Goal: Task Accomplishment & Management: Complete application form

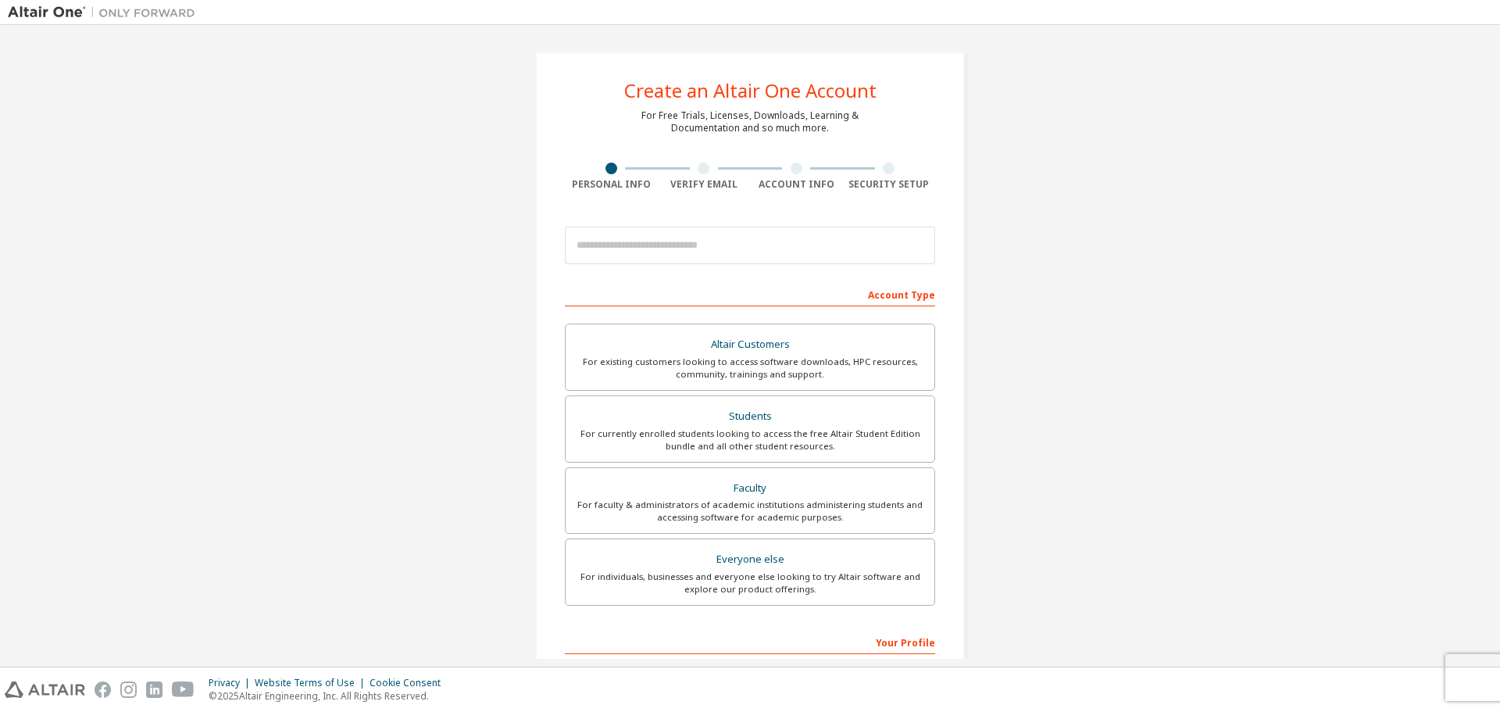
click at [1179, 459] on div "Create an Altair One Account For Free Trials, Licenses, Downloads, Learning & D…" at bounding box center [750, 447] width 1485 height 828
click at [734, 440] on div "For currently enrolled students looking to access the free Altair Student Editi…" at bounding box center [750, 439] width 350 height 25
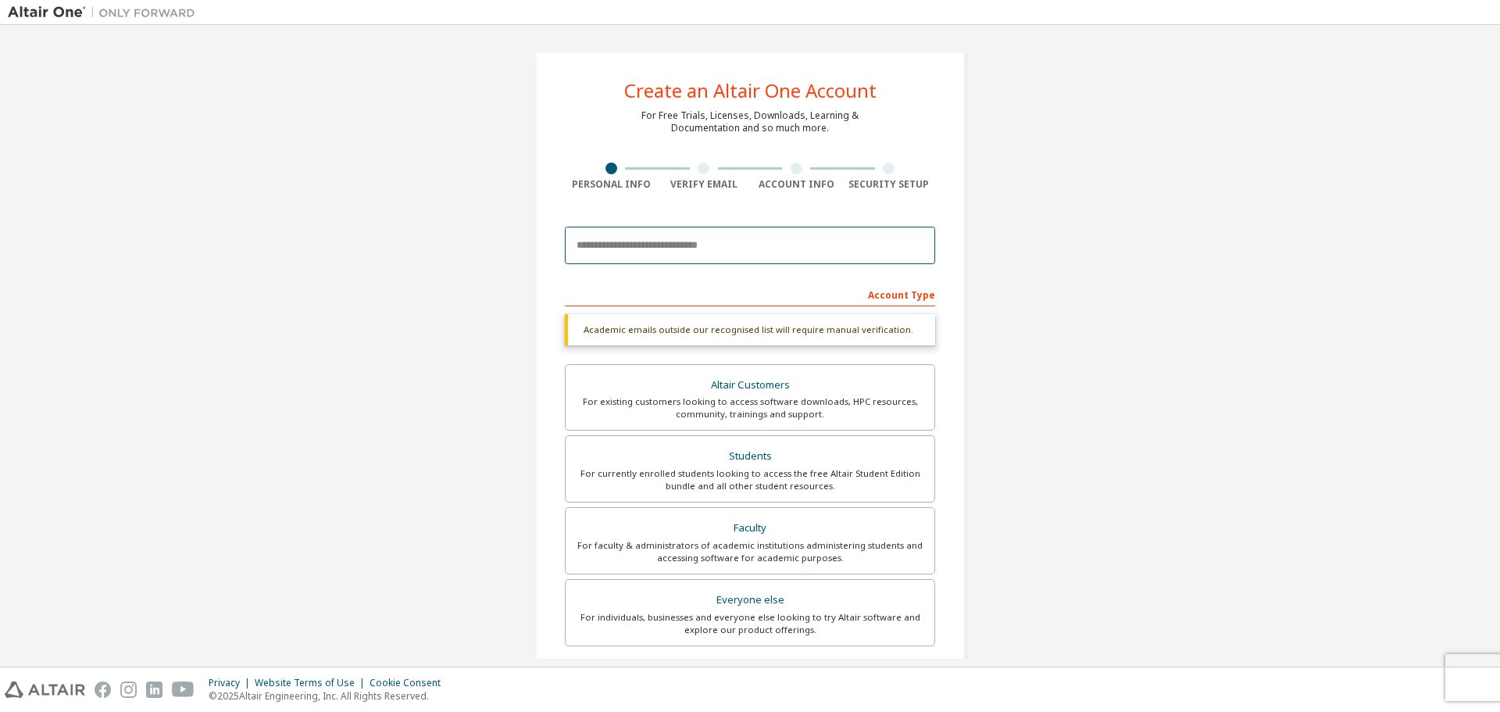
click at [752, 256] on input "email" at bounding box center [750, 246] width 370 height 38
type input "**********"
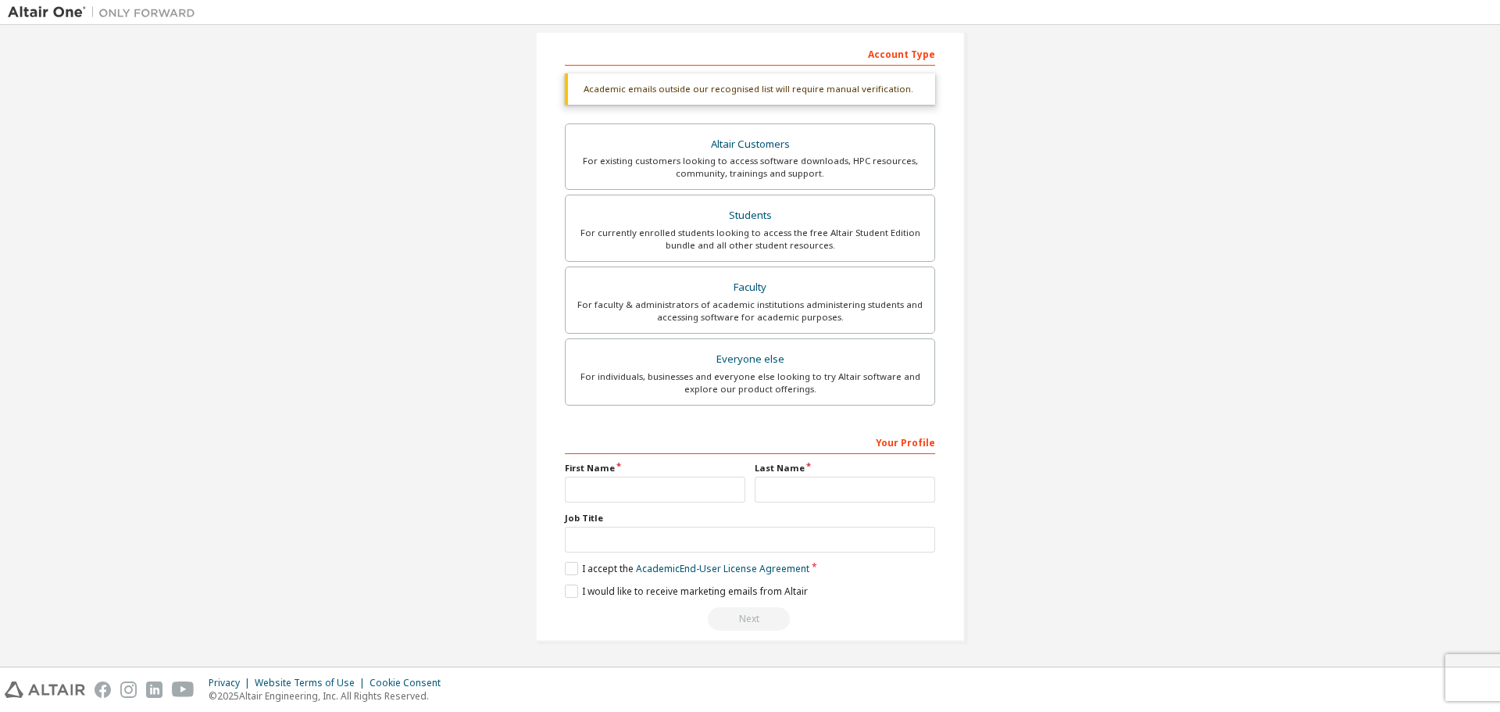
scroll to position [242, 0]
click at [635, 478] on input "text" at bounding box center [655, 488] width 181 height 26
type input "********"
click at [654, 530] on input "text" at bounding box center [750, 538] width 370 height 26
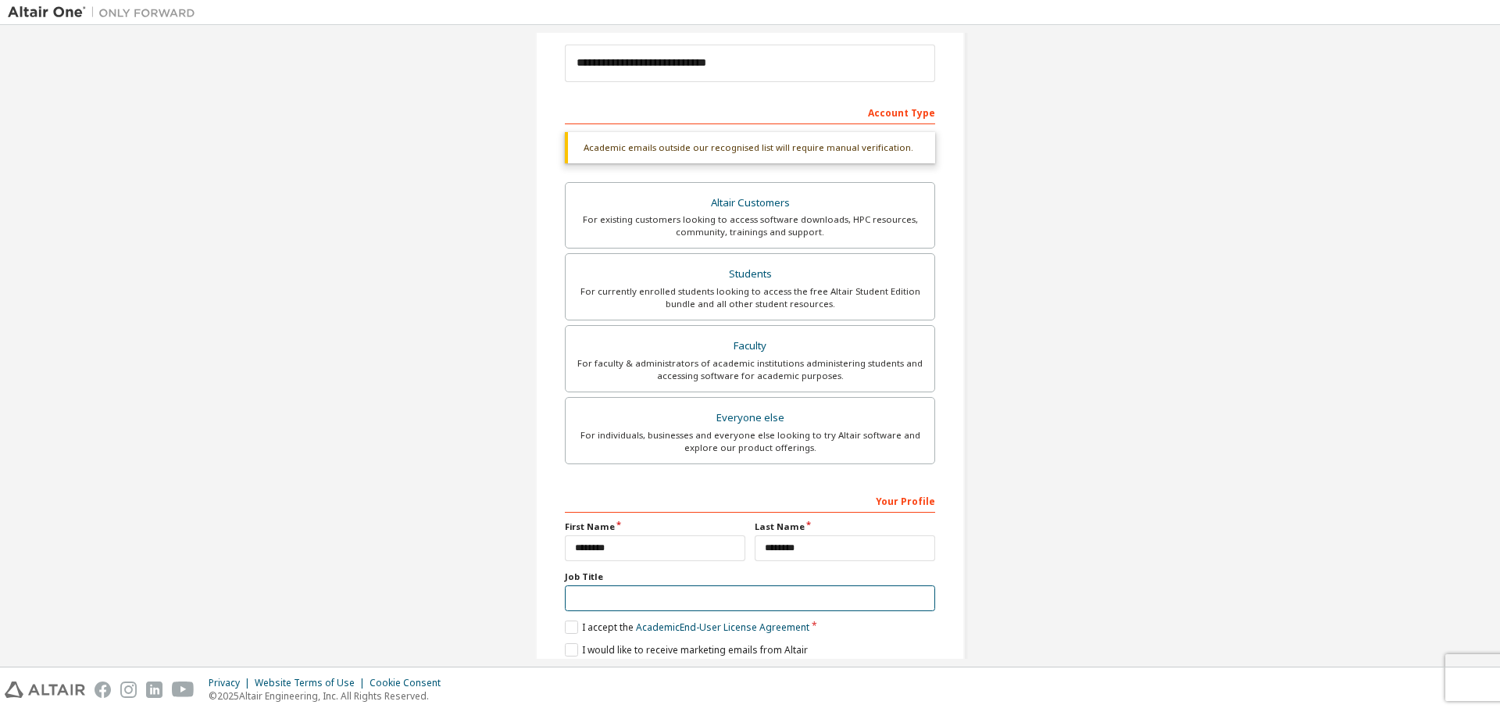
scroll to position [86, 0]
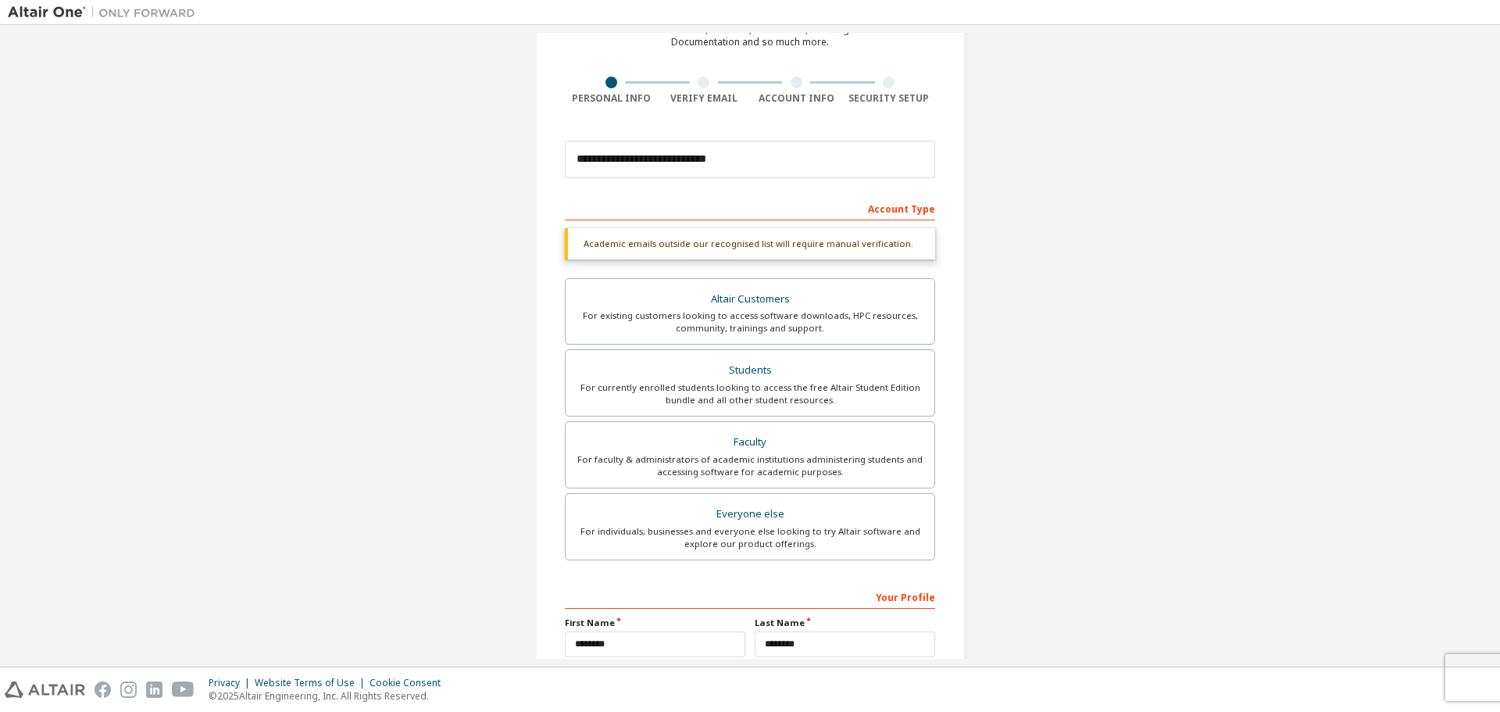
click at [698, 81] on div at bounding box center [704, 83] width 12 height 12
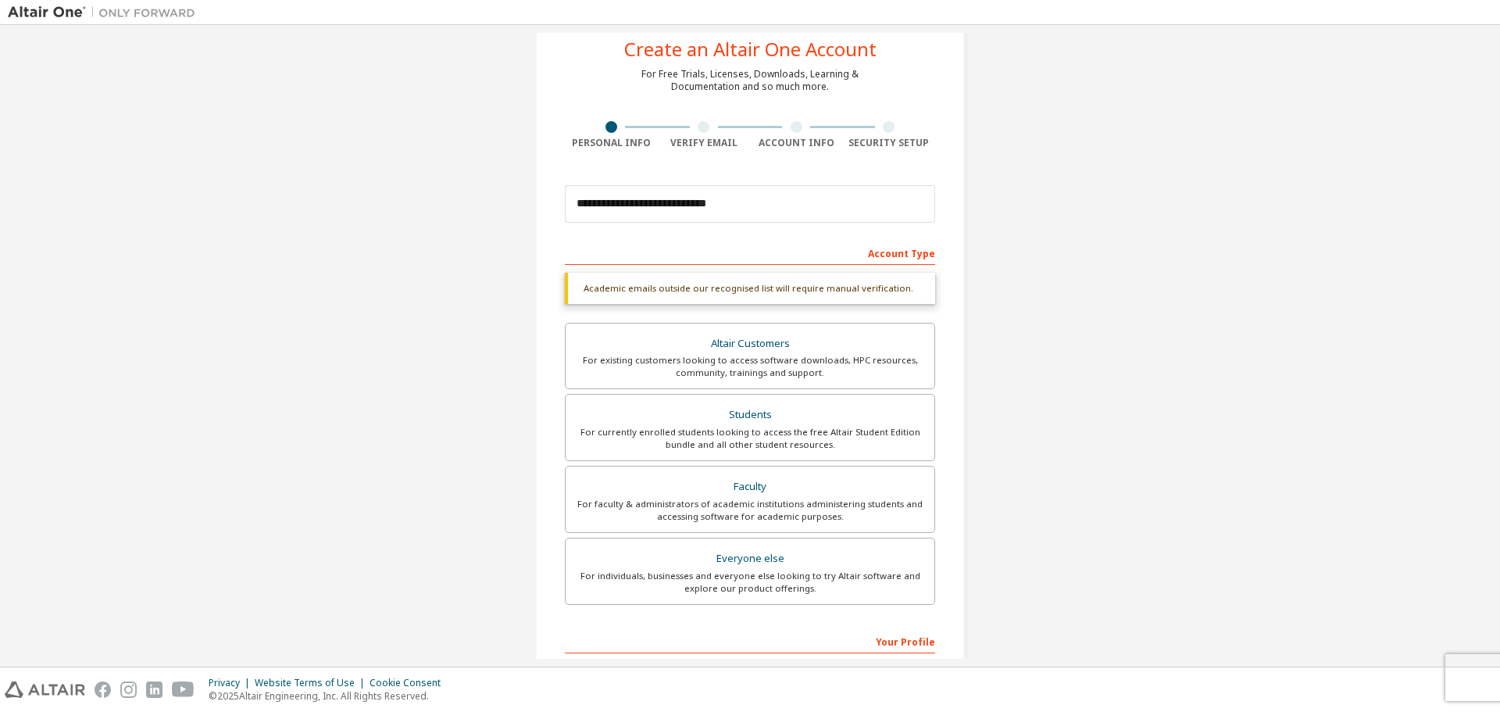
scroll to position [0, 0]
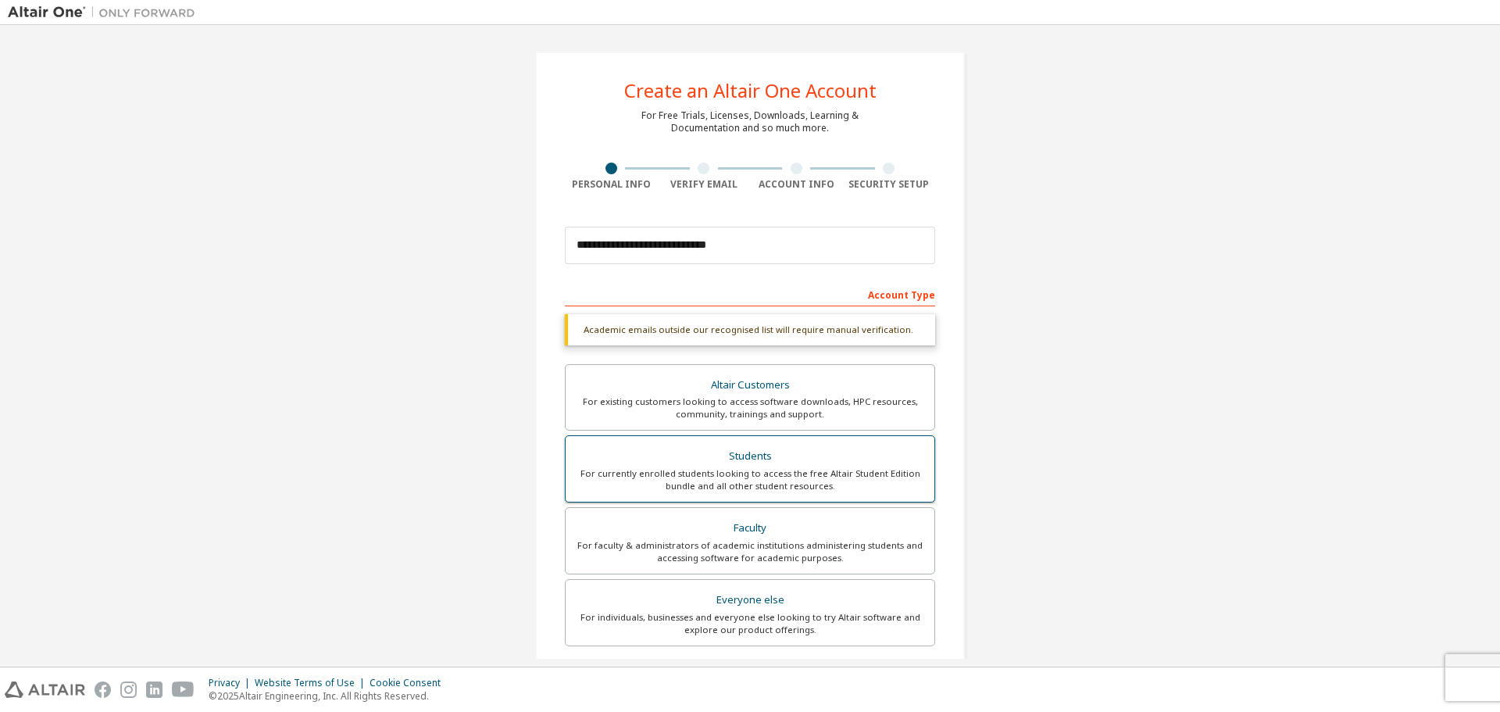
click at [681, 480] on div "For currently enrolled students looking to access the free Altair Student Editi…" at bounding box center [750, 479] width 350 height 25
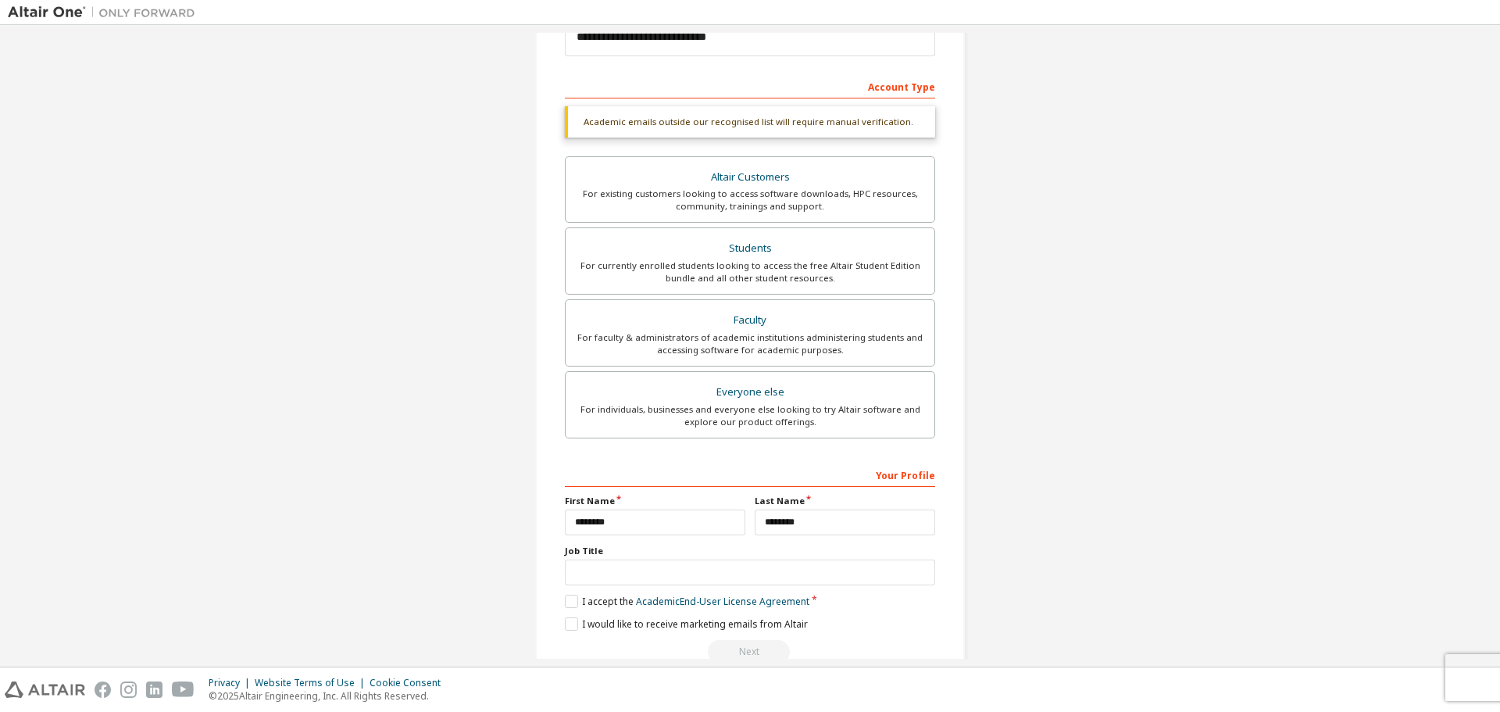
scroll to position [234, 0]
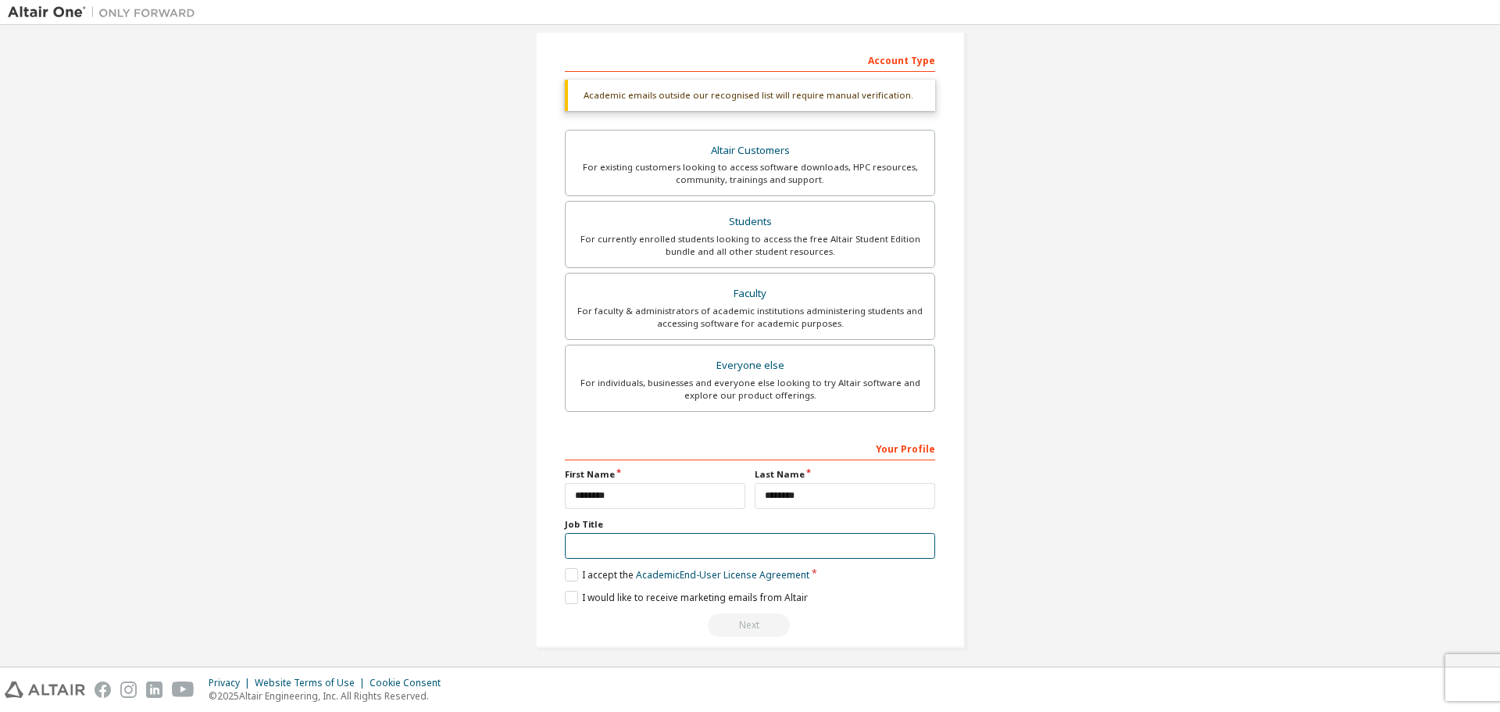
click at [665, 541] on input "text" at bounding box center [750, 546] width 370 height 26
click at [696, 547] on input "text" at bounding box center [750, 546] width 370 height 26
click at [696, 544] on input "text" at bounding box center [750, 546] width 370 height 26
type input "*******"
click at [571, 570] on label "I accept the Academic End-User License Agreement" at bounding box center [687, 574] width 245 height 13
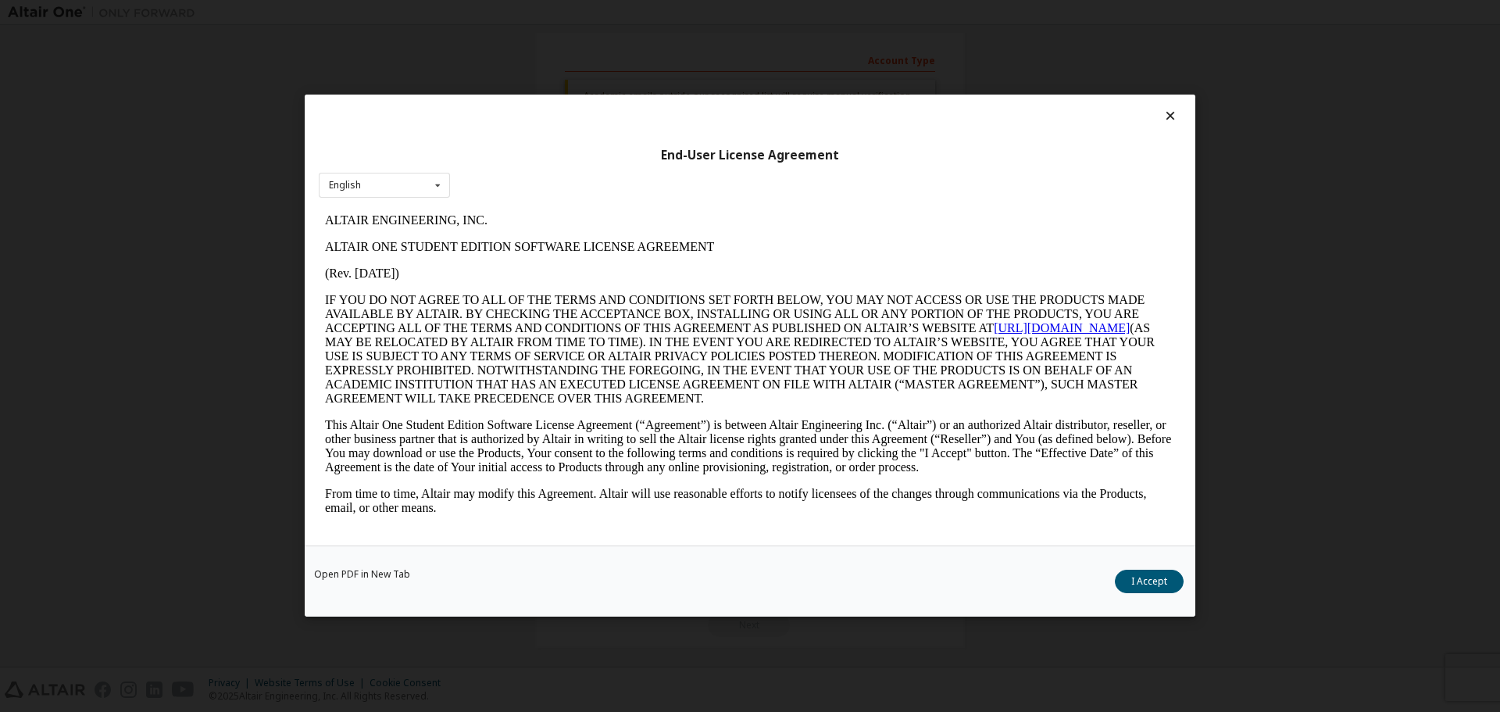
scroll to position [0, 0]
click at [1144, 589] on button "I Accept" at bounding box center [1149, 581] width 69 height 23
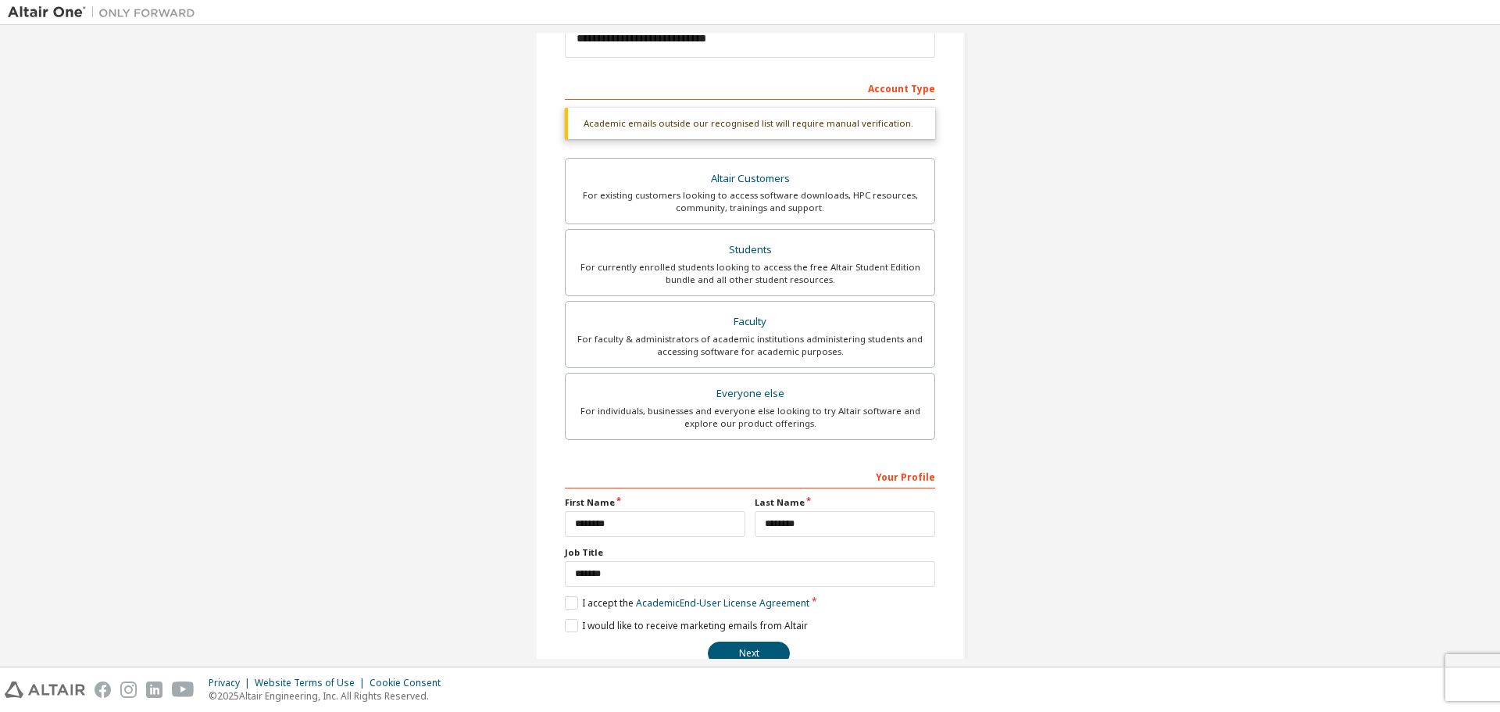
scroll to position [242, 0]
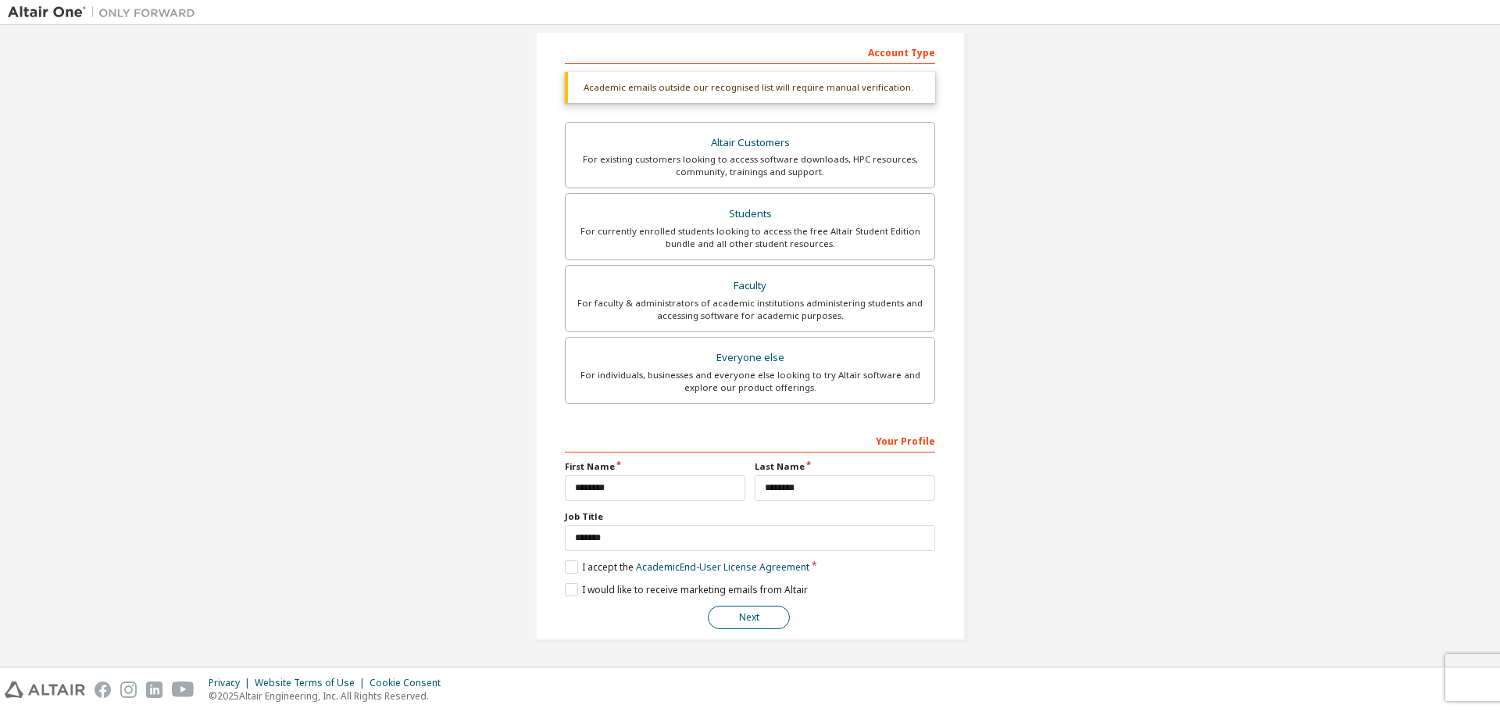
click at [749, 617] on button "Next" at bounding box center [749, 617] width 82 height 23
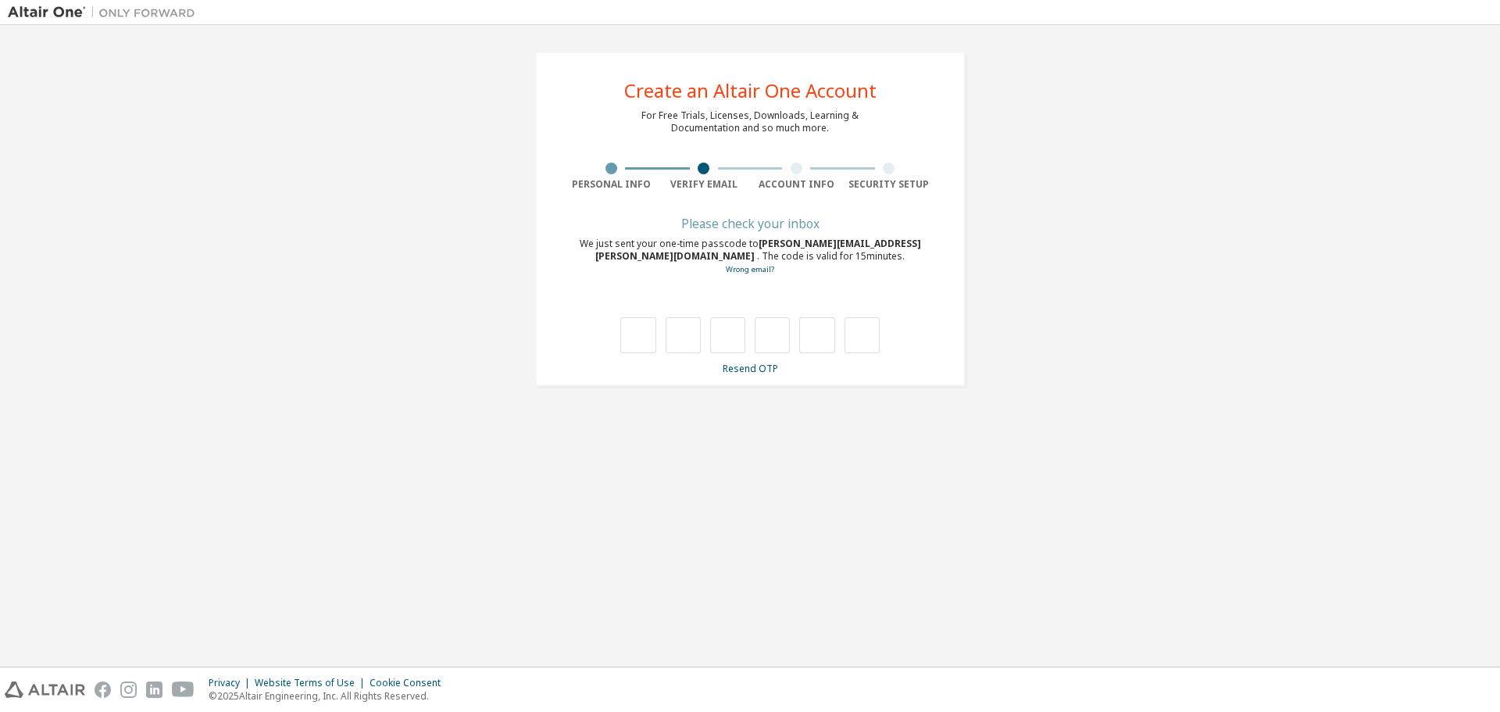
scroll to position [0, 0]
click at [631, 338] on input "text" at bounding box center [637, 335] width 35 height 36
type input "*"
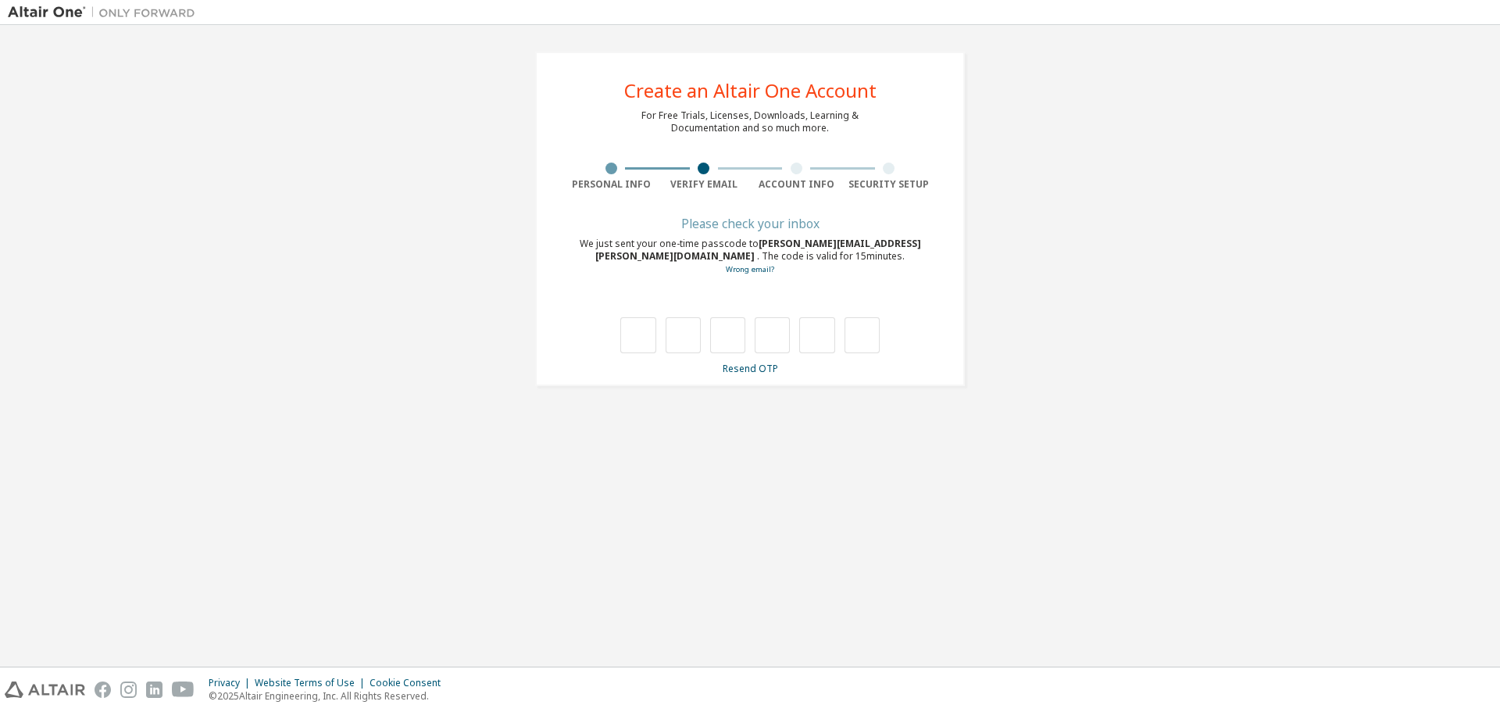
type input "*"
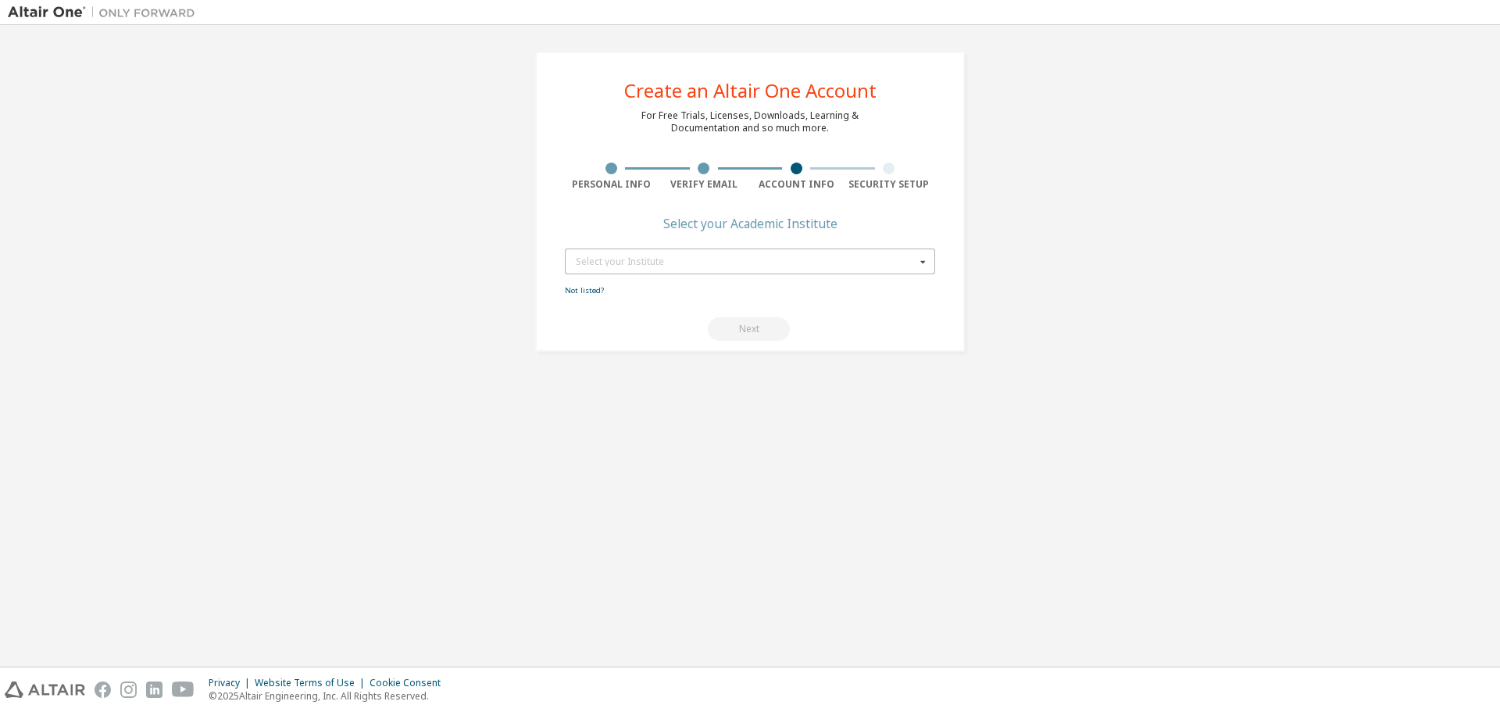
click at [653, 259] on div "Select your Institute" at bounding box center [746, 261] width 340 height 9
type input "******"
click at [649, 280] on div "[GEOGRAPHIC_DATA]" at bounding box center [750, 286] width 369 height 25
click at [732, 334] on button "Next" at bounding box center [749, 328] width 82 height 23
click at [1061, 367] on div "Create an Altair One Account For Free Trials, Licenses, Downloads, Learning & D…" at bounding box center [750, 346] width 1485 height 626
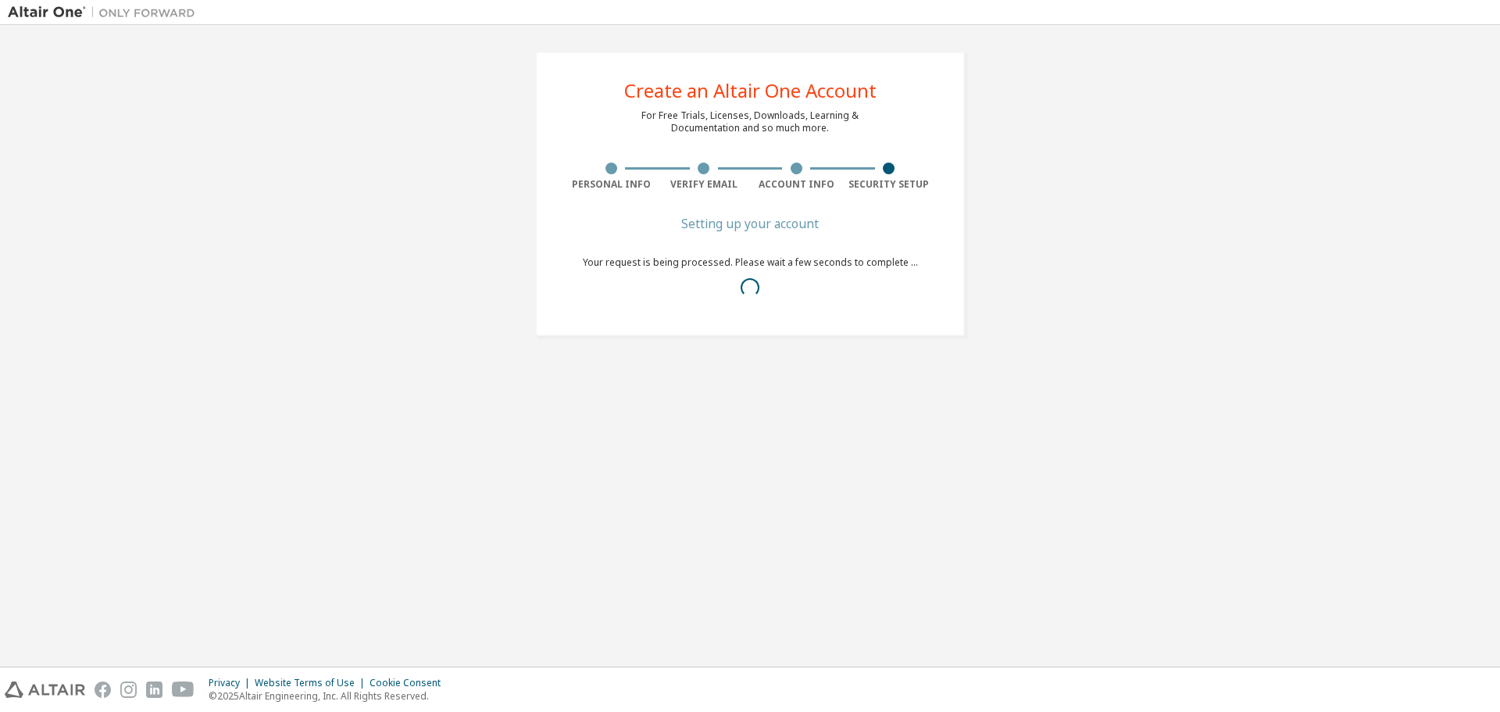
click at [1106, 298] on div "Create an Altair One Account For Free Trials, Licenses, Downloads, Learning & D…" at bounding box center [750, 194] width 1485 height 322
click at [865, 475] on div "Create an Altair One Account For Free Trials, Licenses, Downloads, Learning & D…" at bounding box center [750, 346] width 1485 height 626
